Goal: Navigation & Orientation: Find specific page/section

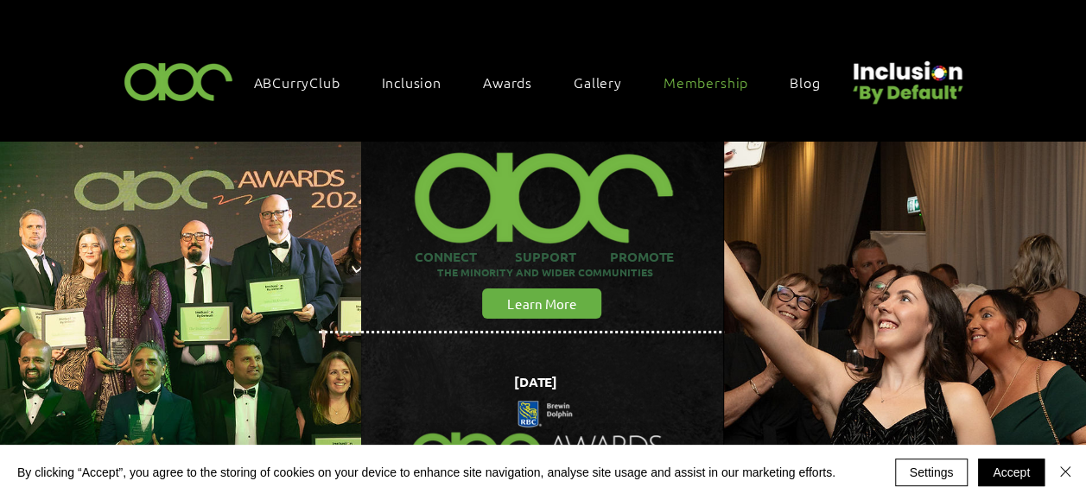
click at [710, 83] on span "Membership" at bounding box center [706, 82] width 85 height 19
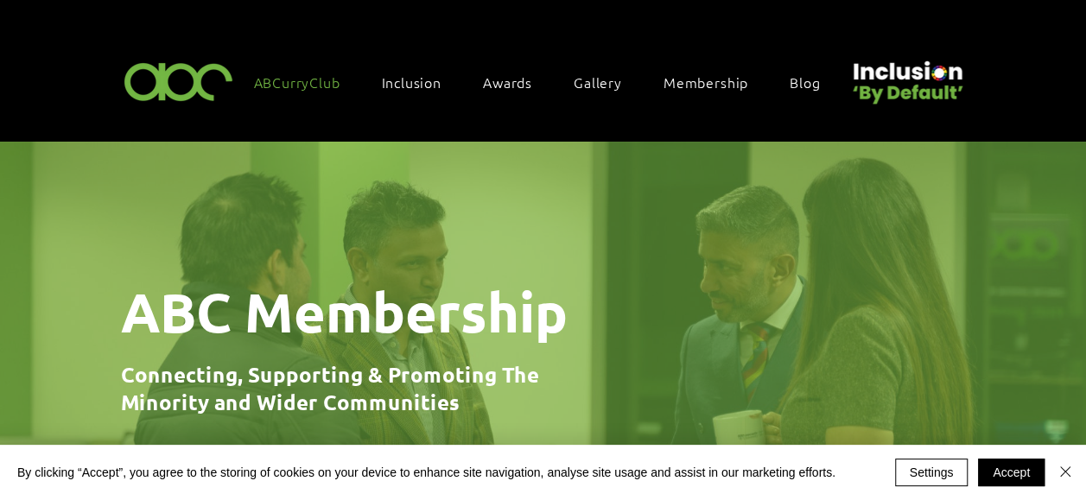
click at [277, 81] on span "ABCurryClub" at bounding box center [297, 82] width 86 height 19
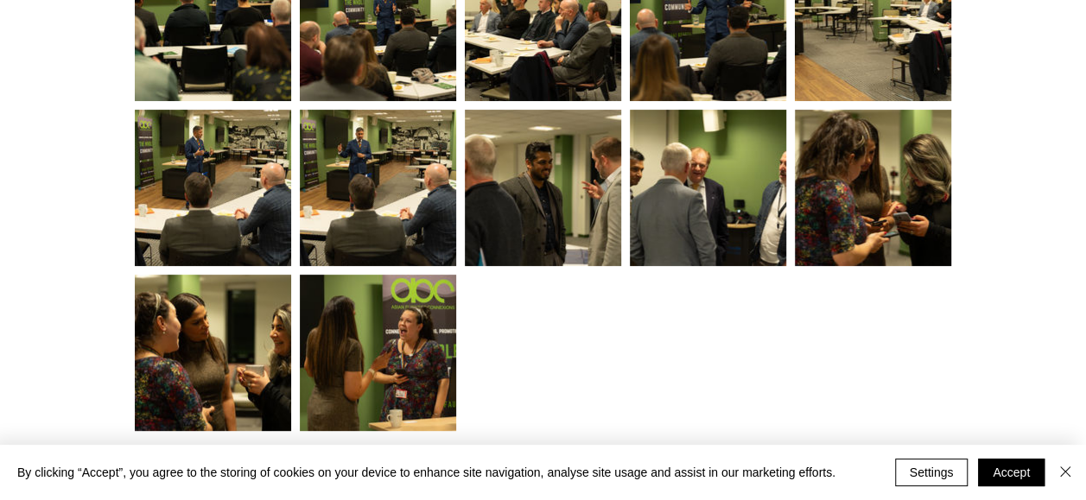
scroll to position [3871, 0]
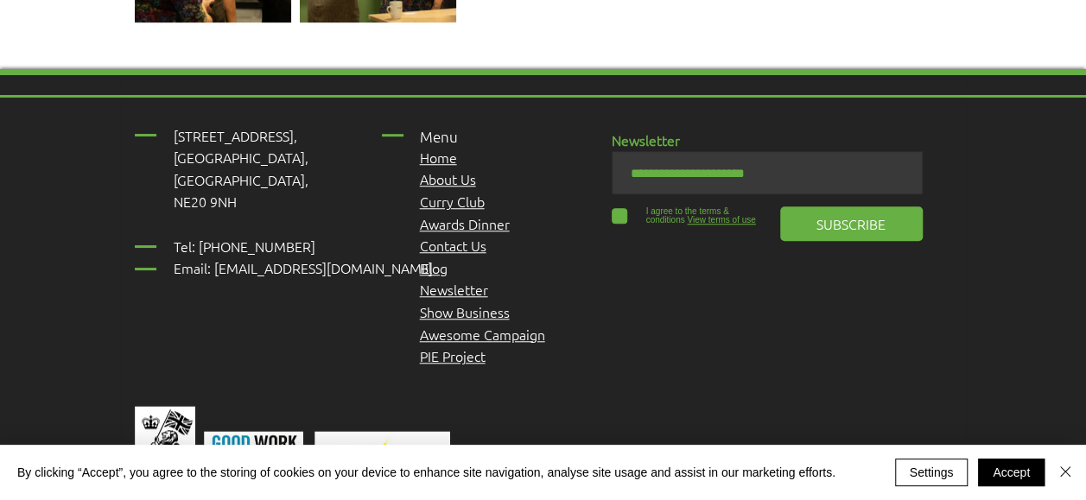
click at [461, 302] on span "Show Business" at bounding box center [465, 311] width 90 height 19
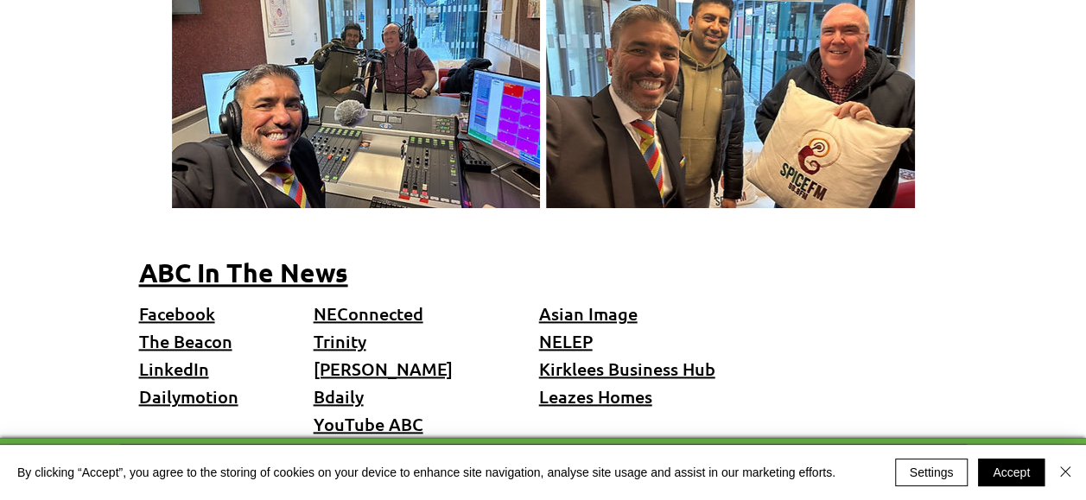
scroll to position [946, 0]
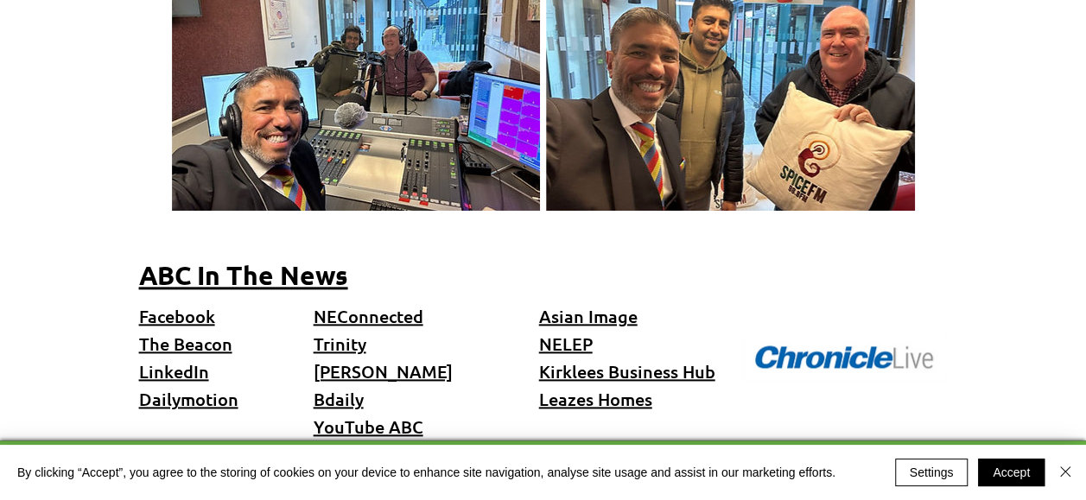
click at [359, 413] on p "YouTube ABC" at bounding box center [408, 427] width 188 height 28
click at [363, 416] on span "YouTube ABC" at bounding box center [369, 427] width 110 height 22
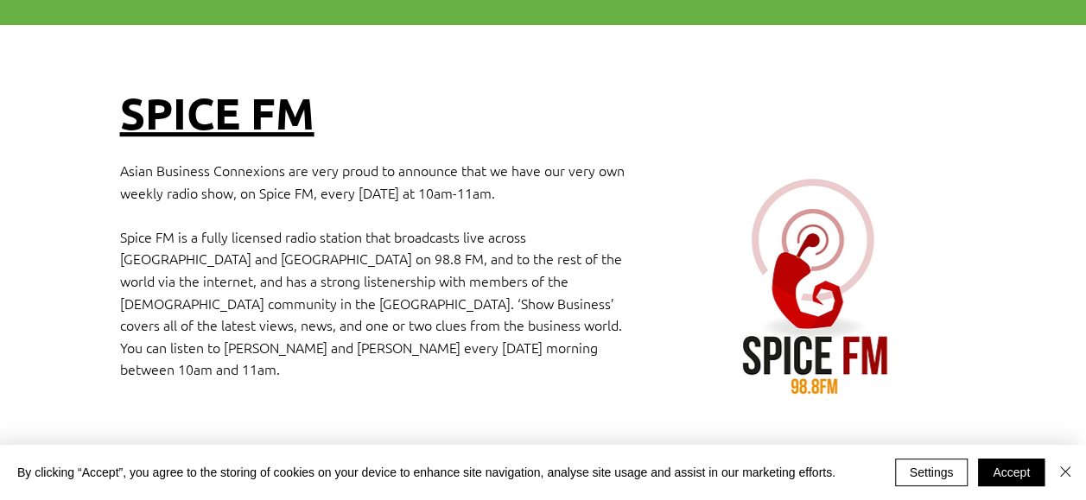
scroll to position [0, 0]
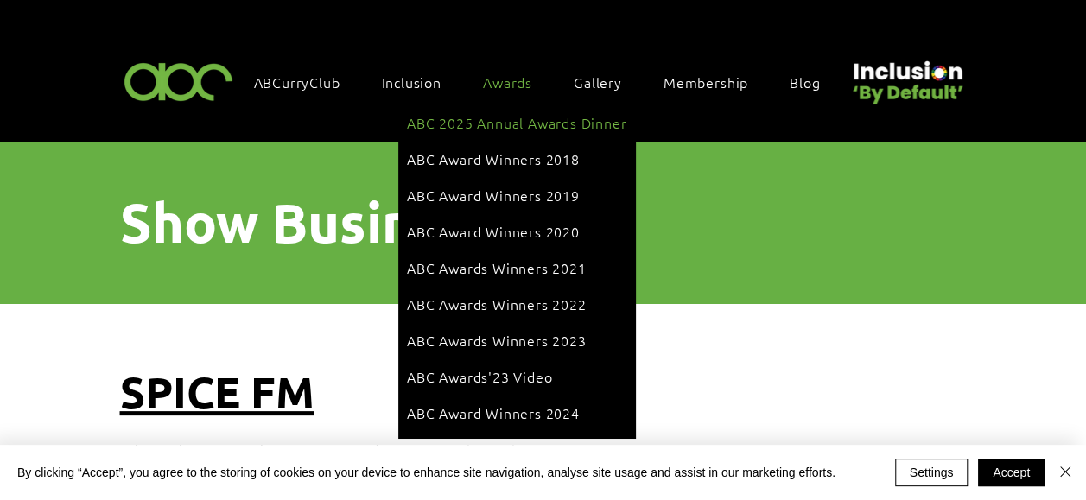
click at [497, 124] on span "ABC 2025 Annual Awards Dinner" at bounding box center [517, 122] width 220 height 19
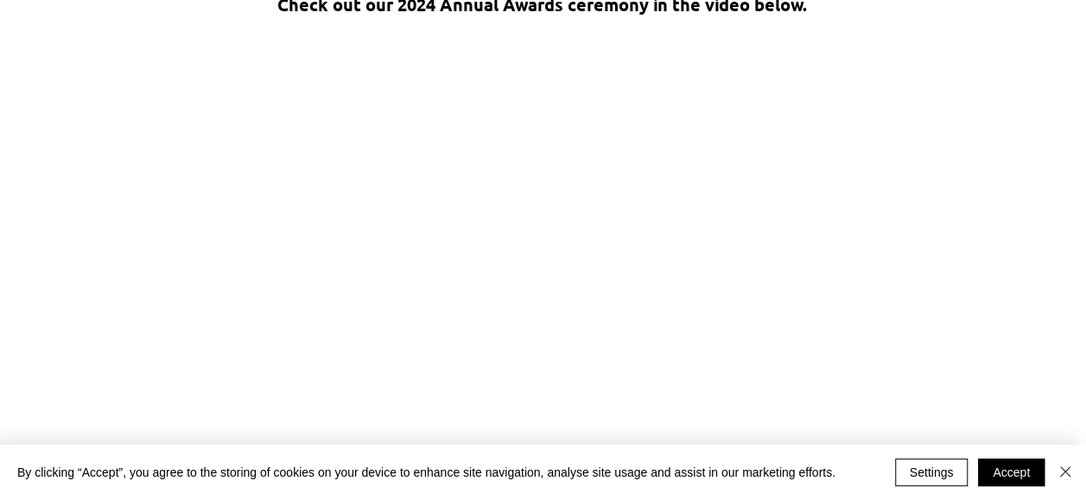
scroll to position [3592, 0]
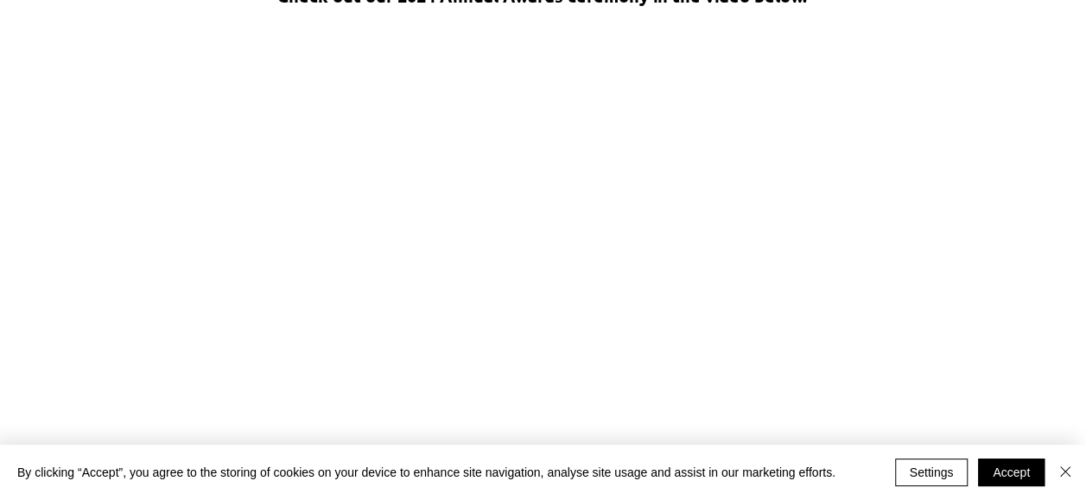
click at [990, 114] on div at bounding box center [543, 231] width 1086 height 544
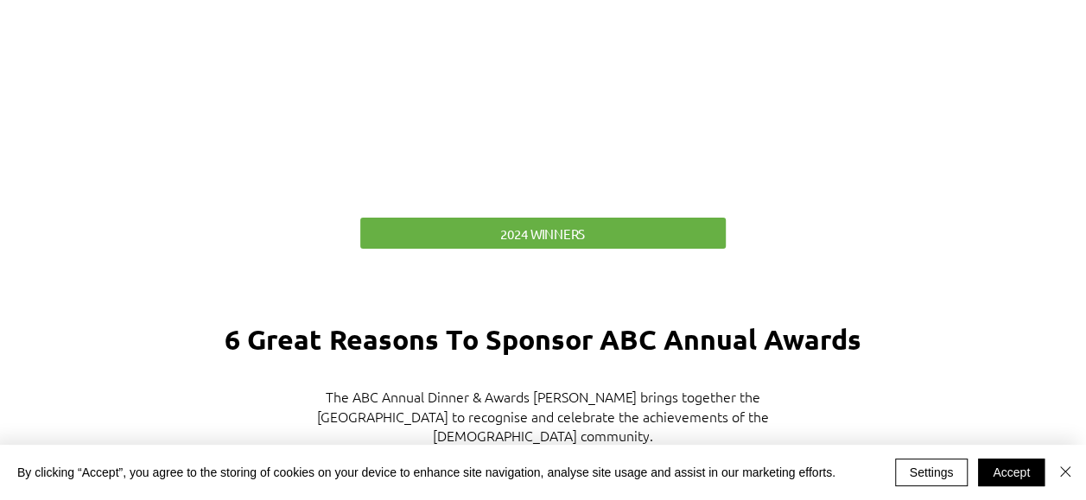
scroll to position [3803, 0]
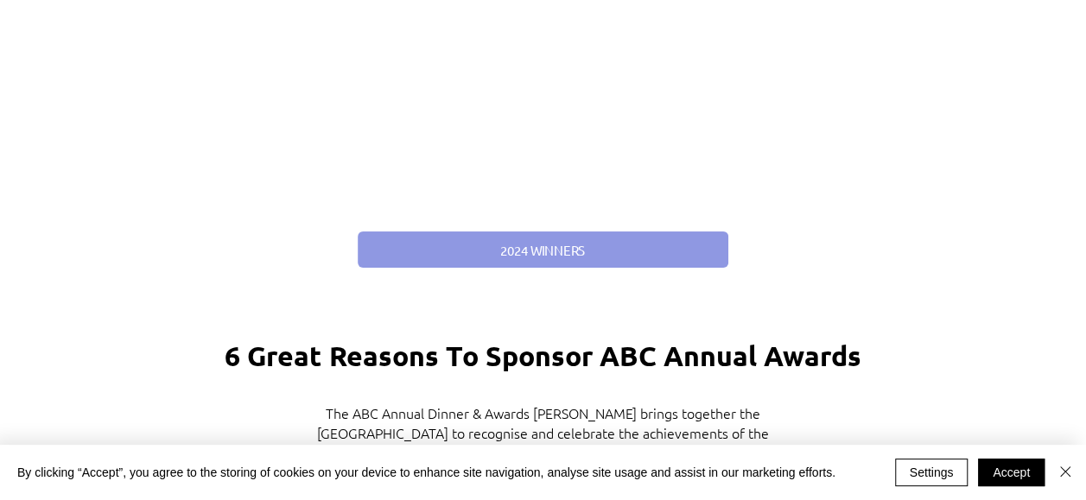
click at [575, 241] on span "2024 WINNERS" at bounding box center [542, 250] width 85 height 18
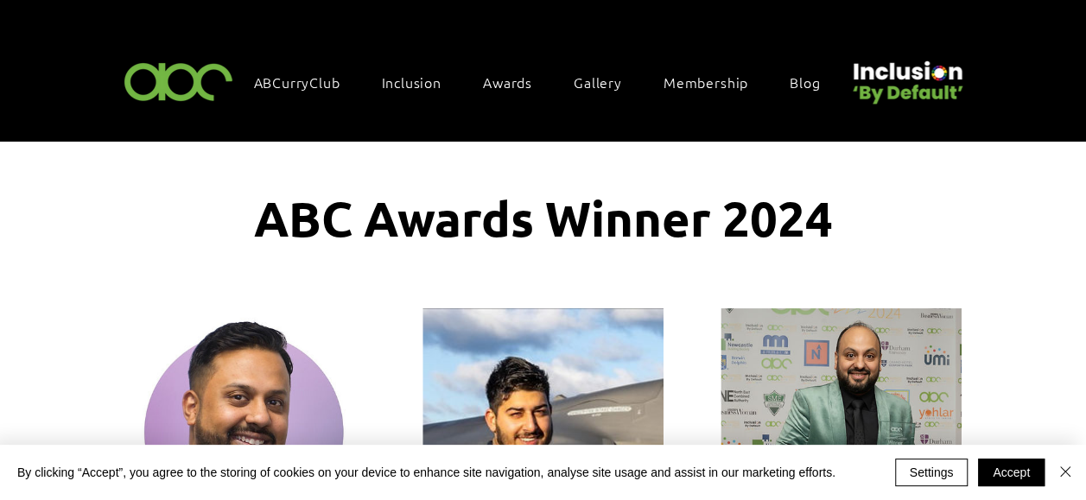
drag, startPoint x: 1082, startPoint y: 41, endPoint x: 1082, endPoint y: 64, distance: 23.3
click at [1082, 64] on div at bounding box center [481, 71] width 2160 height 142
